Goal: Task Accomplishment & Management: Manage account settings

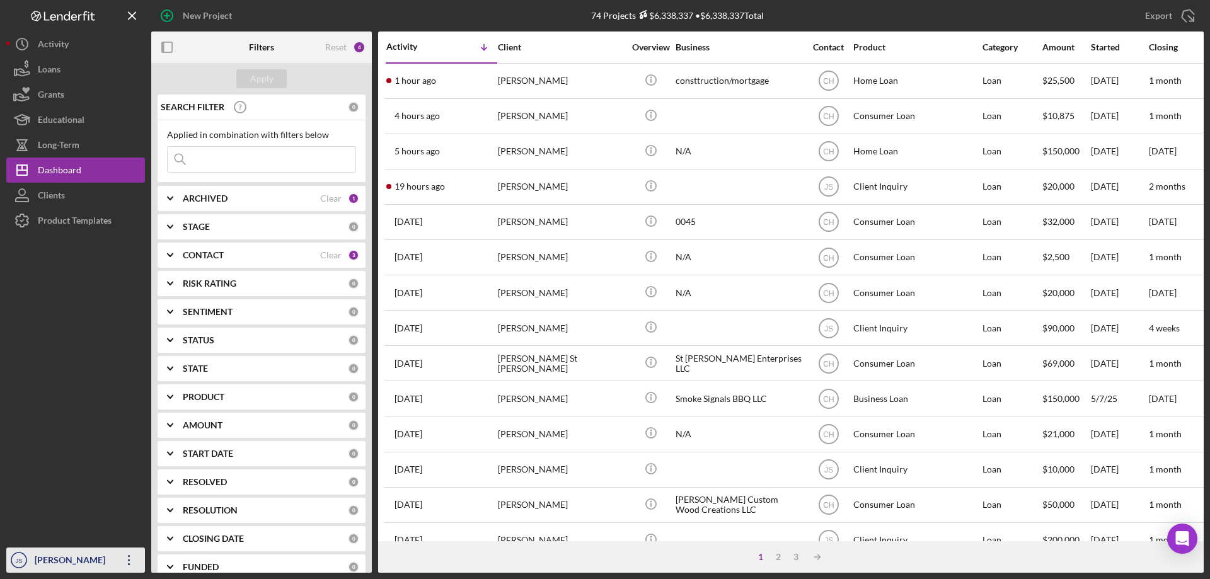
click at [59, 561] on div "[PERSON_NAME]" at bounding box center [73, 562] width 82 height 28
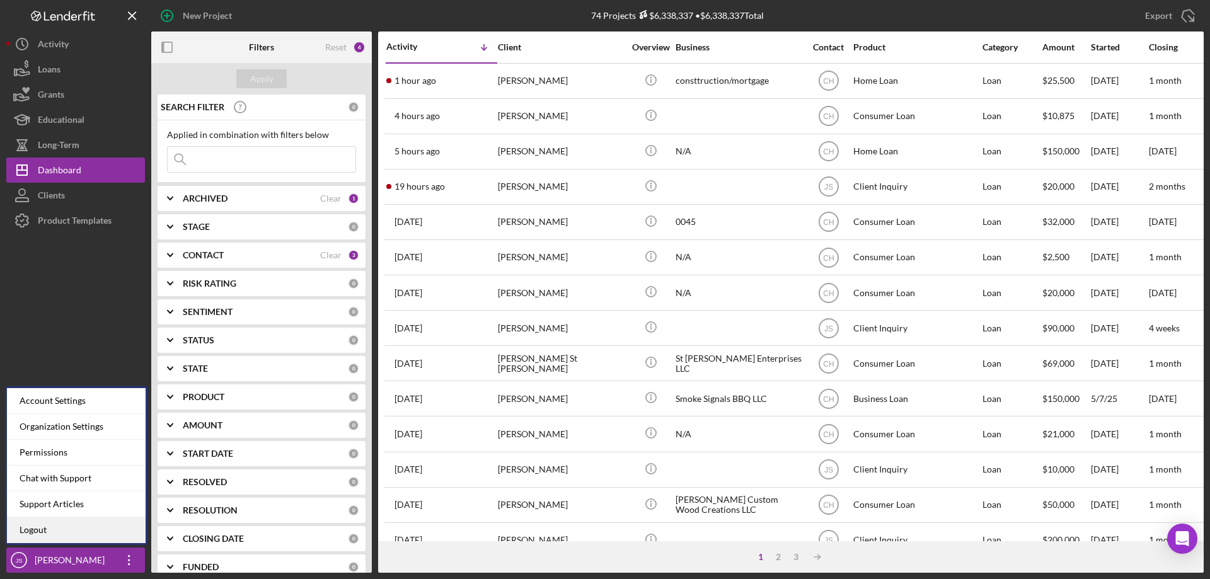
click at [34, 531] on link "Logout" at bounding box center [76, 531] width 139 height 26
